Goal: Task Accomplishment & Management: Complete application form

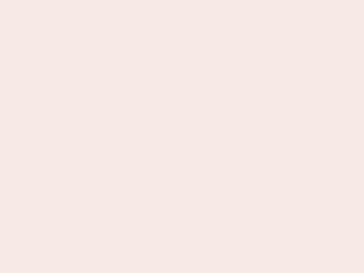
click at [182, 136] on nb-app "Almost there Thank you for registering for Newbook. Your account is under revie…" at bounding box center [182, 136] width 364 height 273
click at [182, 0] on nb-app "Almost there Thank you for registering for Newbook. Your account is under revie…" at bounding box center [182, 136] width 364 height 273
click at [195, 0] on nb-app "Almost there Thank you for registering for Newbook. Your account is under revie…" at bounding box center [182, 136] width 364 height 273
click at [182, 136] on nb-app "Almost there Thank you for registering for Newbook. Your account is under revie…" at bounding box center [182, 136] width 364 height 273
click at [182, 0] on nb-app "Almost there Thank you for registering for Newbook. Your account is under revie…" at bounding box center [182, 136] width 364 height 273
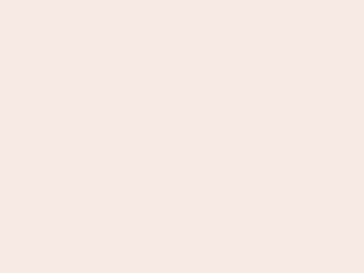
click at [127, 0] on nb-app "Almost there Thank you for registering for Newbook. Your account is under revie…" at bounding box center [182, 136] width 364 height 273
click at [182, 136] on nb-app "Almost there Thank you for registering for Newbook. Your account is under revie…" at bounding box center [182, 136] width 364 height 273
click at [182, 0] on nb-app "Almost there Thank you for registering for Newbook. Your account is under revie…" at bounding box center [182, 136] width 364 height 273
click at [127, 0] on nb-app "Almost there Thank you for registering for Newbook. Your account is under revie…" at bounding box center [182, 136] width 364 height 273
click at [182, 136] on nb-app "Almost there Thank you for registering for Newbook. Your account is under revie…" at bounding box center [182, 136] width 364 height 273
